Goal: Task Accomplishment & Management: Use online tool/utility

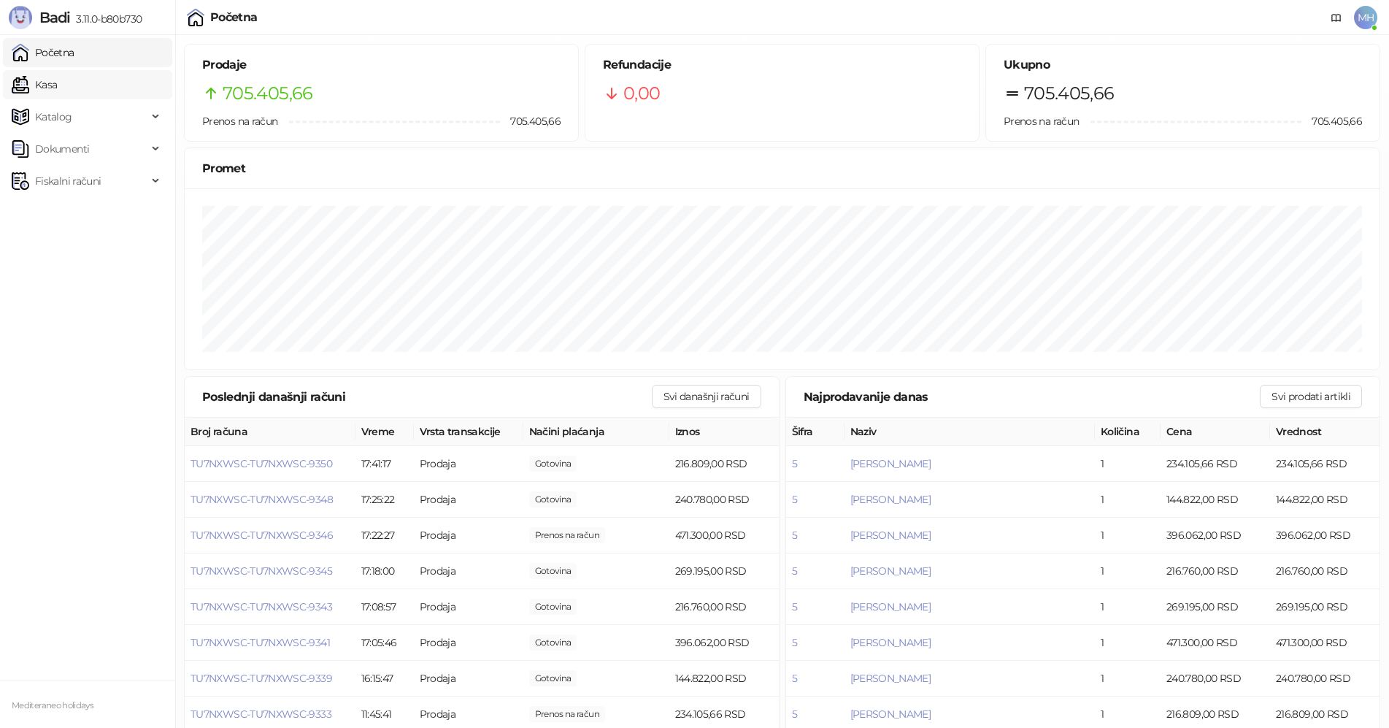
click at [57, 83] on link "Kasa" at bounding box center [34, 84] width 45 height 29
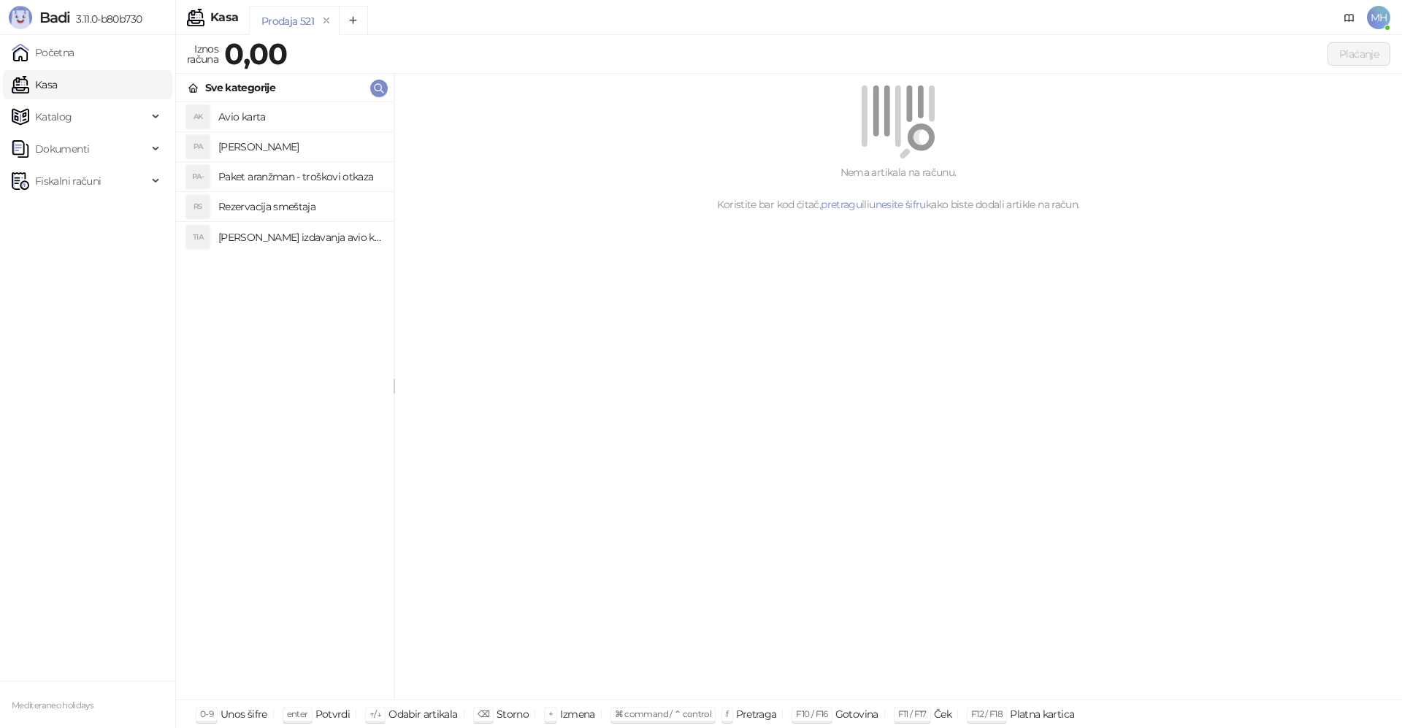
click at [266, 145] on h4 "[PERSON_NAME]" at bounding box center [300, 146] width 164 height 23
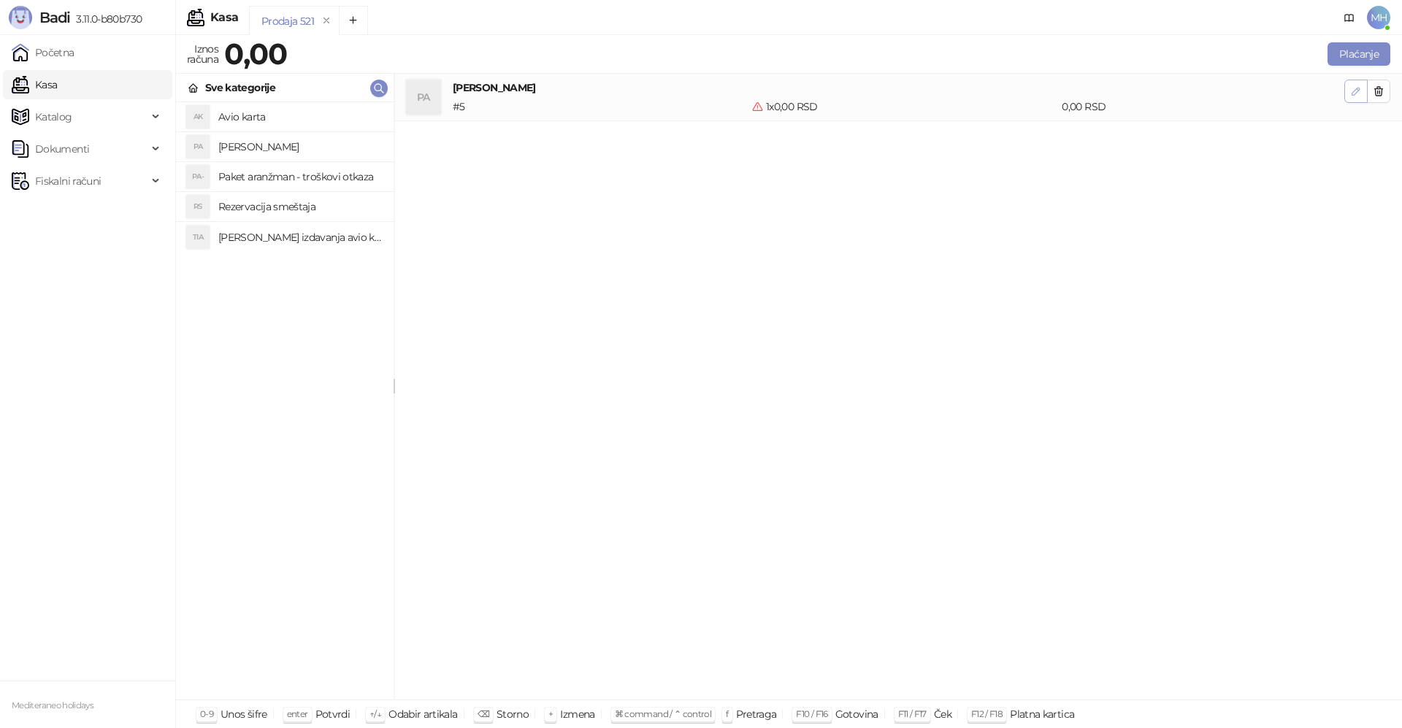
click at [1359, 91] on icon "button" at bounding box center [1356, 91] width 12 height 12
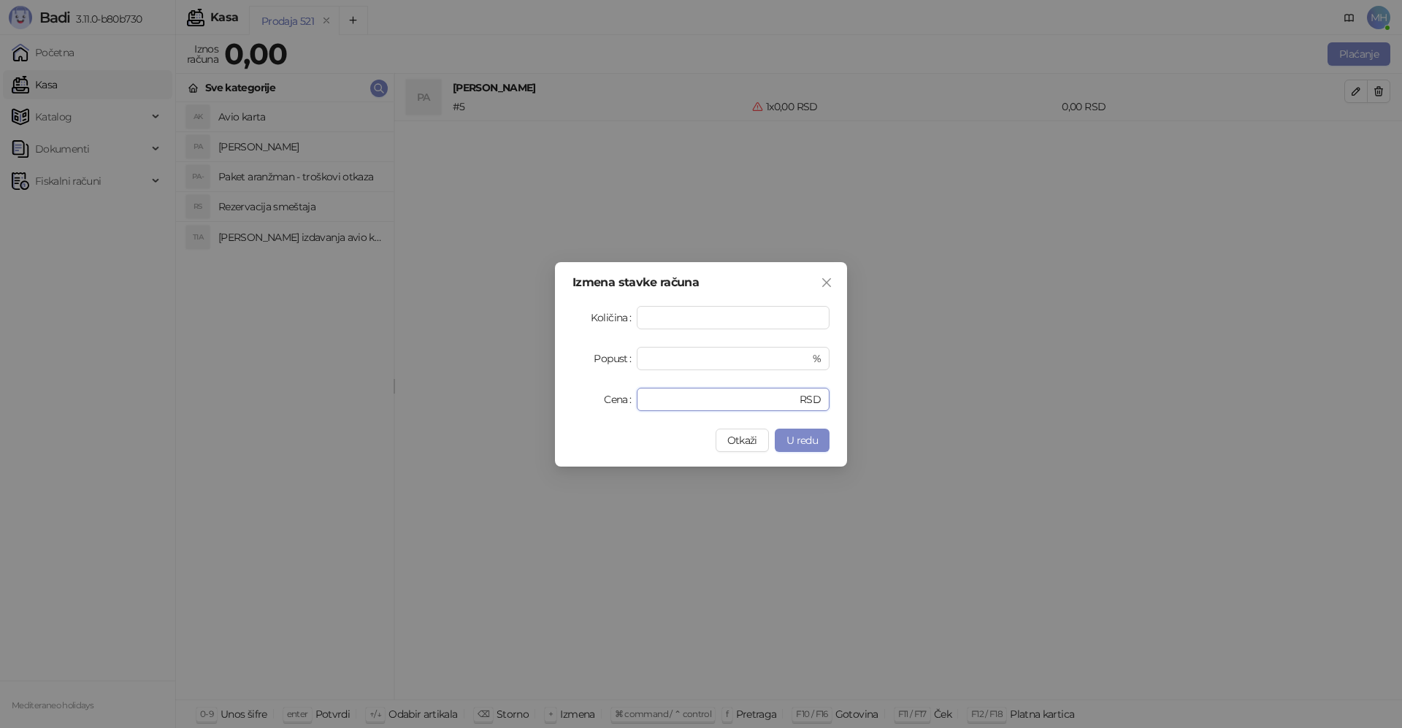
drag, startPoint x: 670, startPoint y: 399, endPoint x: 550, endPoint y: 402, distance: 120.5
click at [550, 399] on div "Izmena stavke računa Količina * Popust * % Cena * RSD Otkaži U redu" at bounding box center [701, 364] width 1402 height 728
type input "******"
click at [807, 436] on span "U redu" at bounding box center [801, 440] width 31 height 13
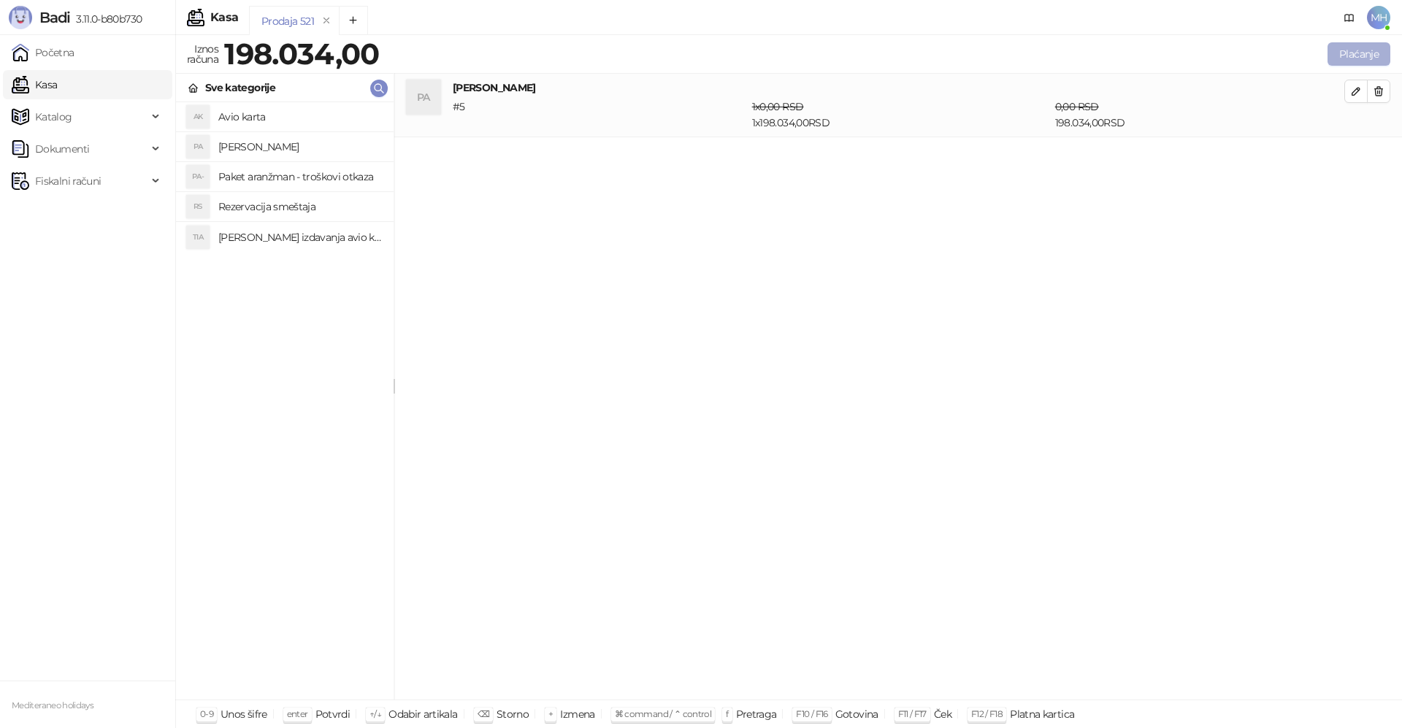
click at [1359, 44] on button "Plaćanje" at bounding box center [1358, 53] width 63 height 23
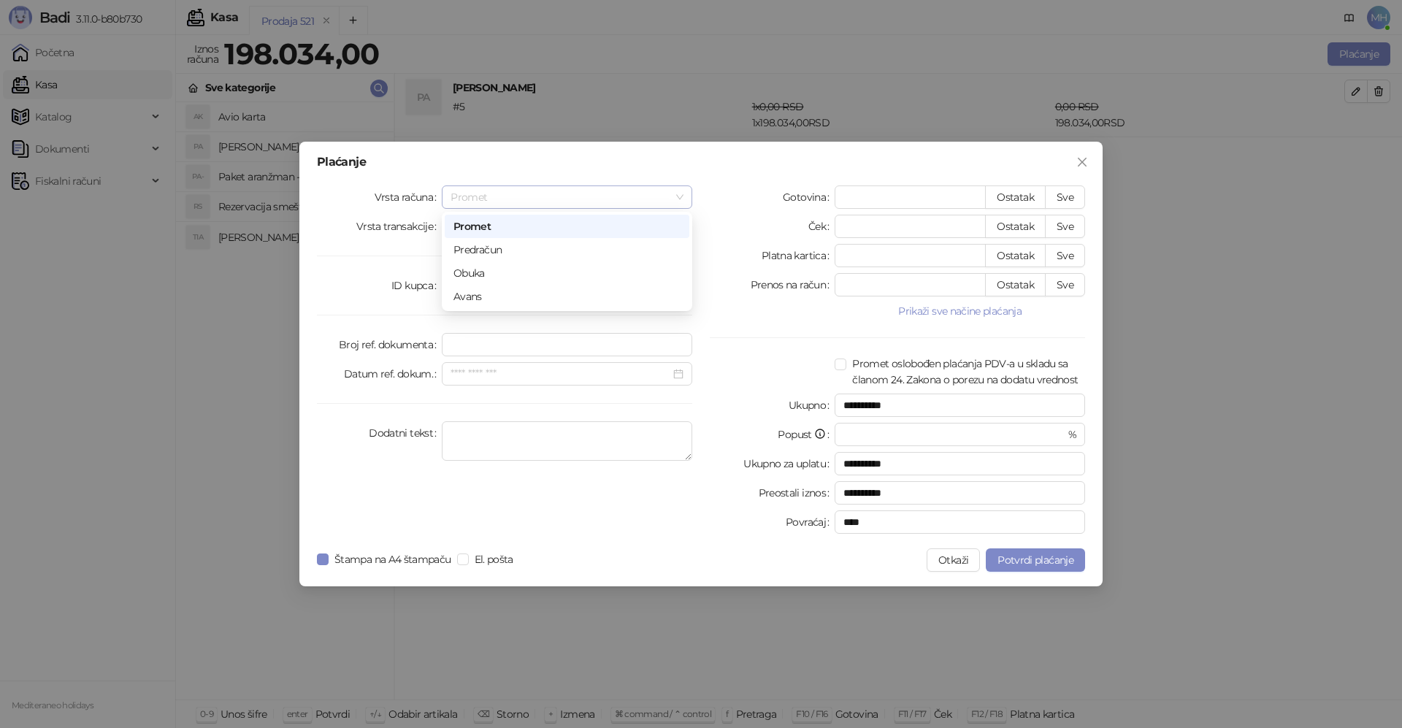
click at [678, 196] on span "Promet" at bounding box center [566, 197] width 233 height 22
drag, startPoint x: 488, startPoint y: 293, endPoint x: 699, endPoint y: 269, distance: 212.3
click at [488, 292] on div "Avans" at bounding box center [566, 296] width 227 height 16
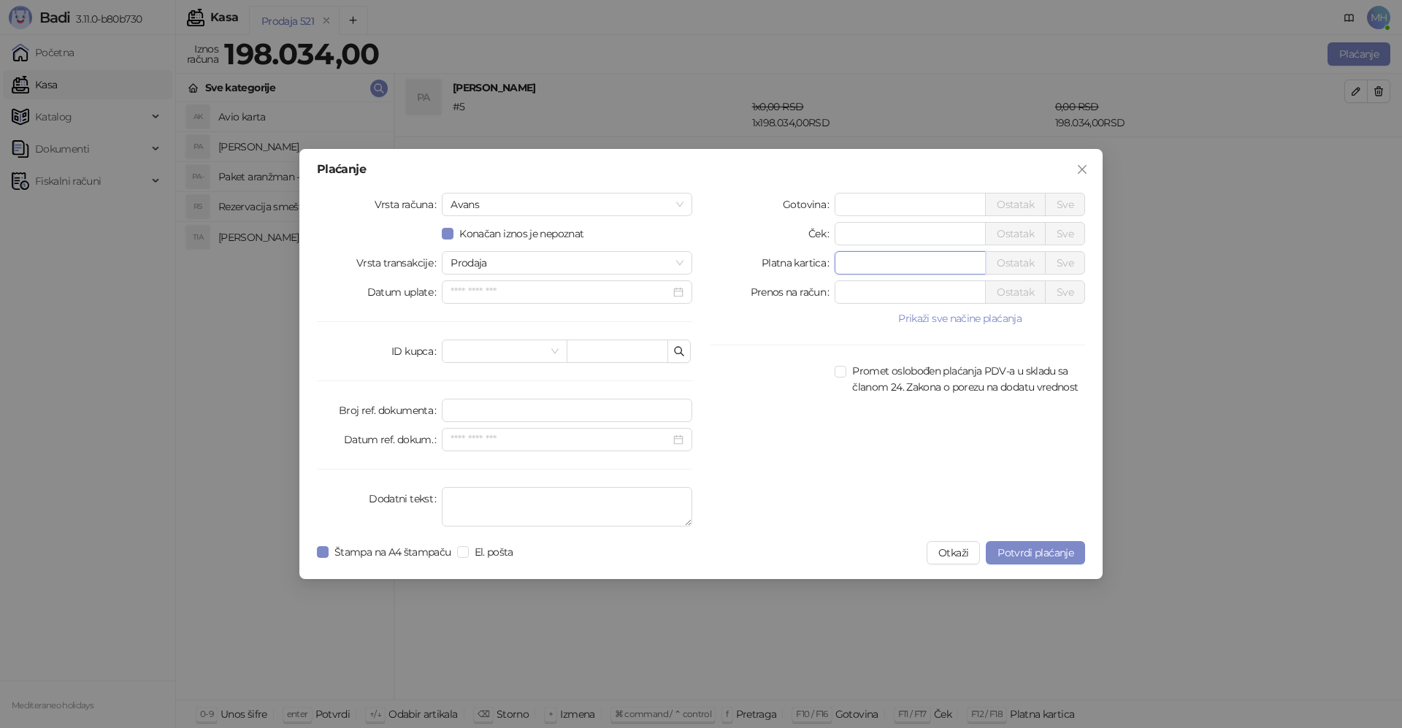
drag, startPoint x: 860, startPoint y: 264, endPoint x: 777, endPoint y: 263, distance: 83.2
click at [782, 263] on div "Platna kartica * Ostatak Sve" at bounding box center [897, 262] width 375 height 23
type input "******"
click at [476, 496] on textarea "Dodatni tekst" at bounding box center [567, 506] width 250 height 39
type textarea "*********"
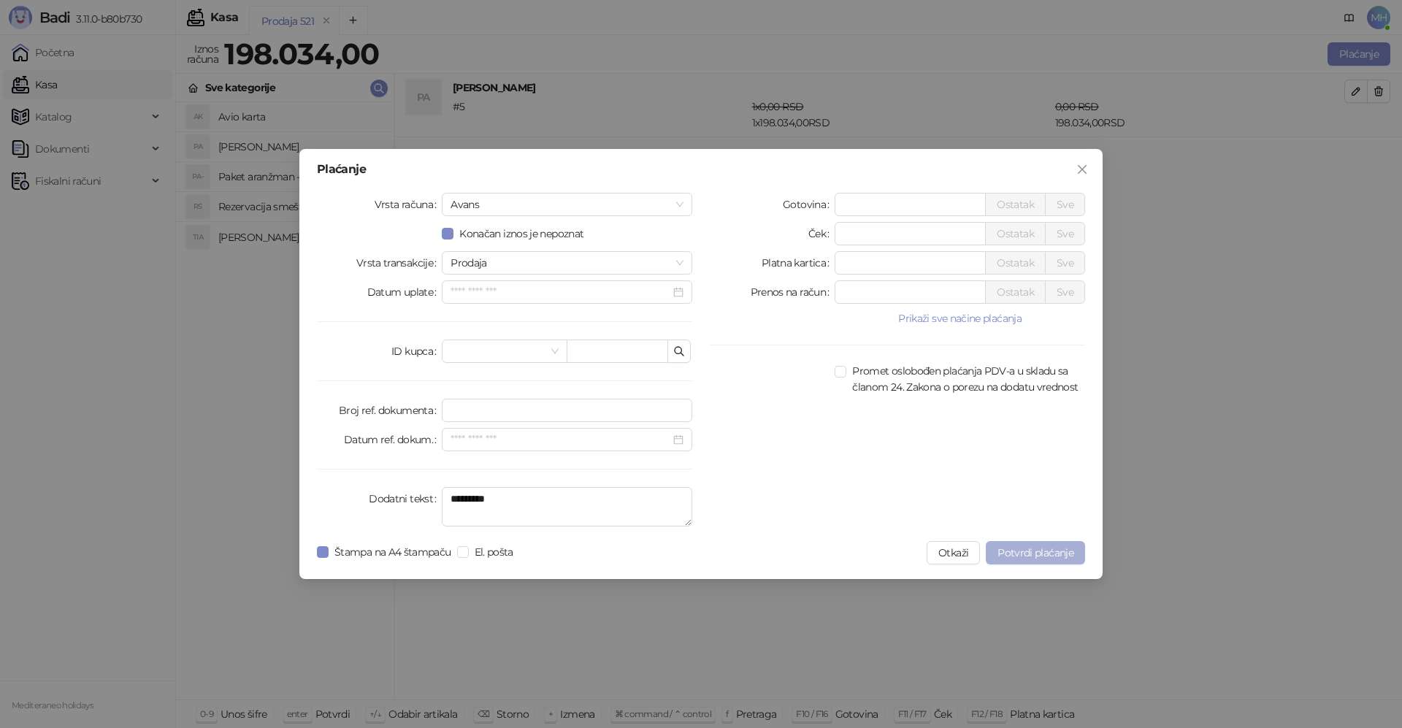
click at [1047, 558] on button "Potvrdi plaćanje" at bounding box center [1035, 552] width 99 height 23
